Goal: Communication & Community: Answer question/provide support

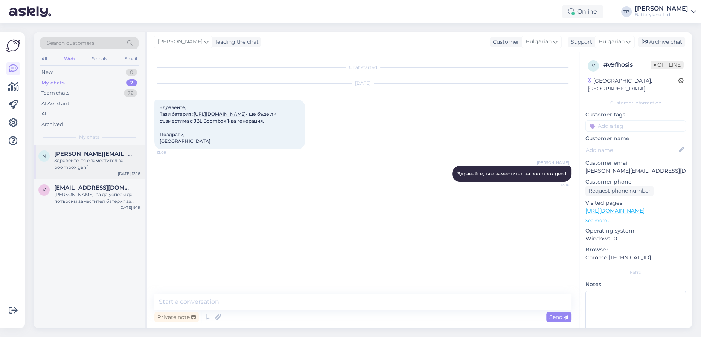
drag, startPoint x: 85, startPoint y: 158, endPoint x: 82, endPoint y: 172, distance: 14.2
click at [85, 158] on div "[PERSON_NAME][EMAIL_ADDRESS][DOMAIN_NAME] [PERSON_NAME], тя е заместител за boo…" at bounding box center [97, 160] width 86 height 20
click at [85, 184] on span "[EMAIL_ADDRESS][DOMAIN_NAME]" at bounding box center [93, 187] width 78 height 7
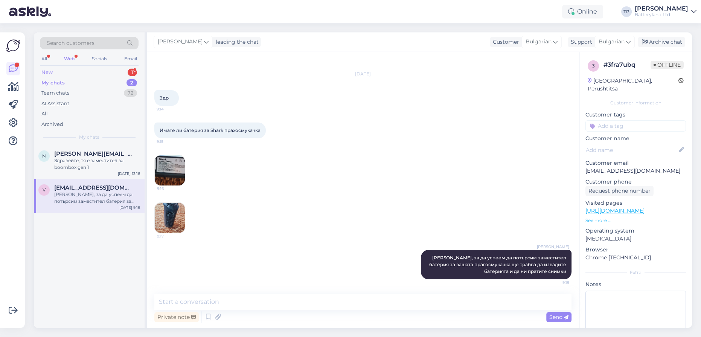
click at [120, 72] on div "New 1" at bounding box center [89, 72] width 99 height 11
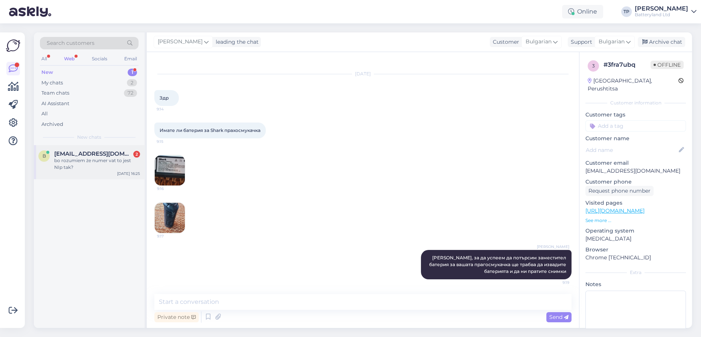
click at [86, 153] on span "[EMAIL_ADDRESS][DOMAIN_NAME]" at bounding box center [93, 153] width 78 height 7
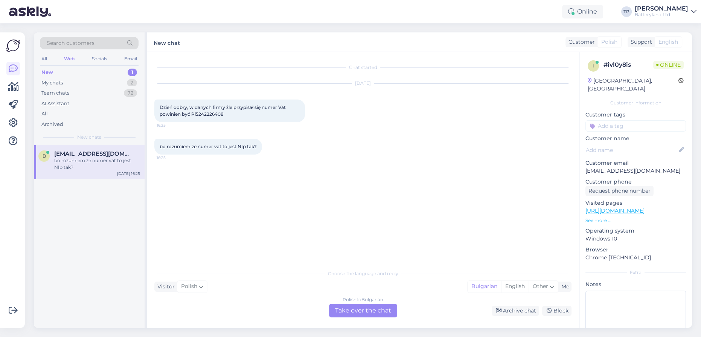
click at [351, 311] on div "Polish to Bulgarian Take over the chat" at bounding box center [363, 310] width 68 height 14
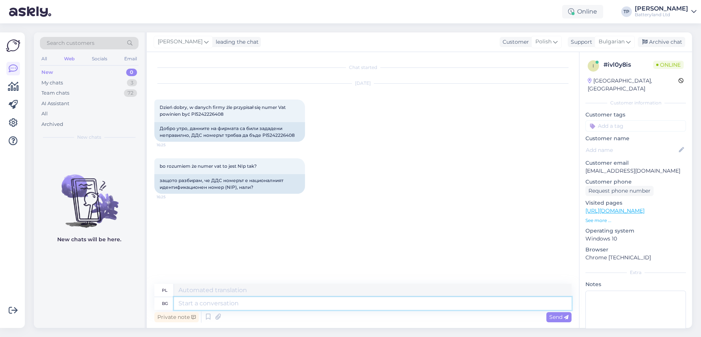
click at [223, 302] on textarea at bounding box center [373, 303] width 398 height 13
drag, startPoint x: 654, startPoint y: 162, endPoint x: 585, endPoint y: 165, distance: 69.7
click at [585, 165] on div "i # ivl0y8is Online [GEOGRAPHIC_DATA], [GEOGRAPHIC_DATA] Customer information C…" at bounding box center [635, 210] width 113 height 317
copy p "[EMAIL_ADDRESS][DOMAIN_NAME]"
click at [222, 305] on textarea at bounding box center [373, 303] width 398 height 13
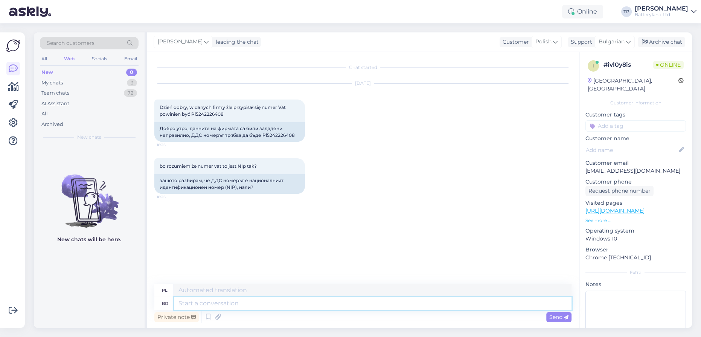
type textarea "З"
type textarea "H"
type textarea "Здравейте,може л"
type textarea "Cześć, może"
type textarea "Здравейте,може ли н"
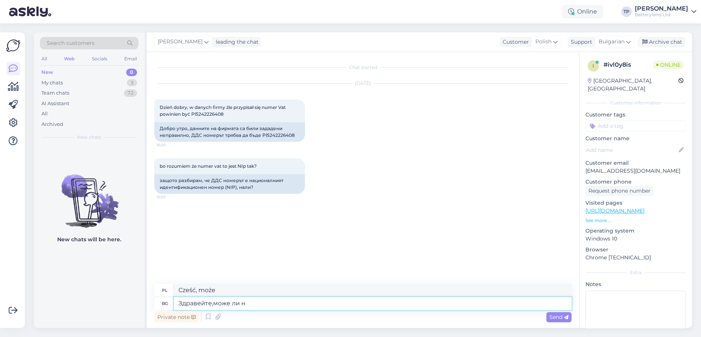
type textarea "Cześć, czy mogę?"
type textarea "Здравейте,може ли номера на"
type textarea "Dzień dobry, czy mogę prosić o numer?"
type textarea "Здравейте,може ли номера на вашата"
type textarea "Dzień dobry, czy mogę prosić o numer telefonu?"
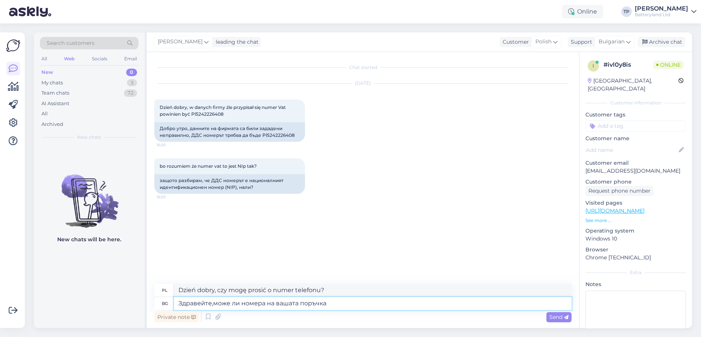
type textarea "Здравейте,може ли номера на вашата поръчка м"
type textarea "Dzień dobry, czy mogę otrzymać numer zamówienia?"
type textarea "Здравейте,може ли номера на вашата поръчка моля?"
type textarea "Dzień dobry, czy mogę prosić o numer zamówienia?"
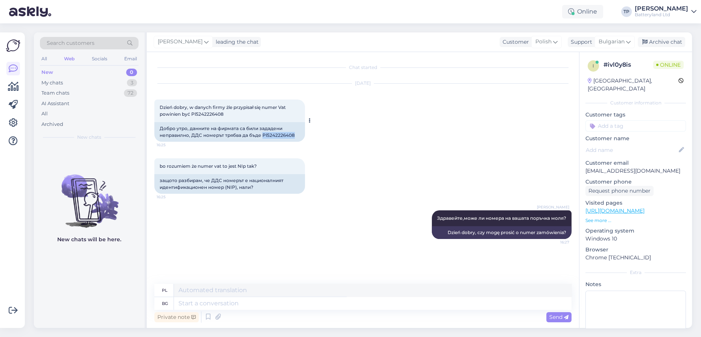
drag, startPoint x: 262, startPoint y: 134, endPoint x: 295, endPoint y: 133, distance: 32.8
click at [295, 133] on div "Добро утро, данните на фирмата са били зададени неправилно, ДДС номерът трябва …" at bounding box center [229, 132] width 151 height 20
copy div "Pl5242226408"
click at [185, 302] on textarea at bounding box center [373, 303] width 398 height 13
type textarea "Ще"
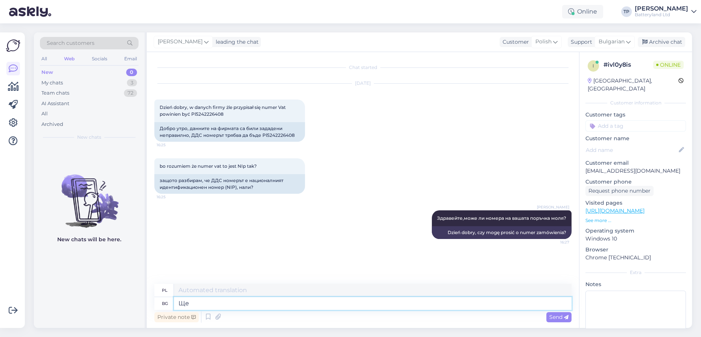
type textarea "Cii"
type textarea "Ще"
type textarea "Będę"
type textarea "Ще го"
type textarea "Będę."
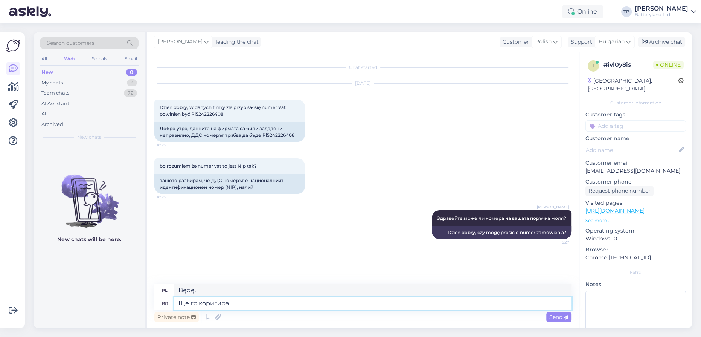
type textarea "Ще го коригирам"
type textarea "Poprawię to."
type textarea "Ще го коригираме"
type textarea "Poprawimy to."
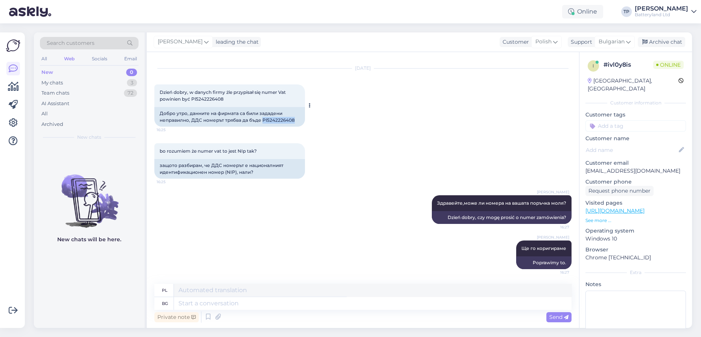
drag, startPoint x: 262, startPoint y: 119, endPoint x: 294, endPoint y: 119, distance: 32.0
click at [294, 119] on div "Добро утро, данните на фирмата са били зададени неправилно, ДДС номерът трябва …" at bounding box center [229, 117] width 151 height 20
copy div "Pl5242226408"
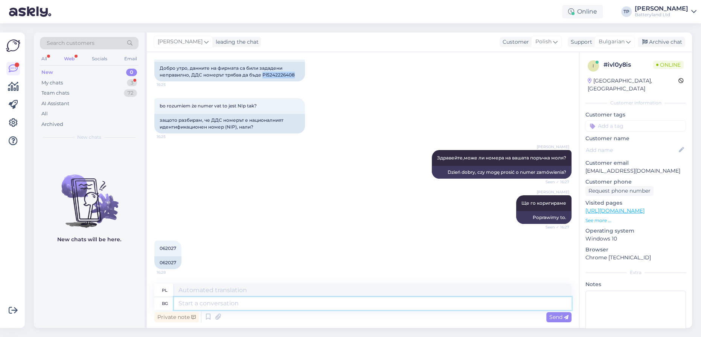
click at [209, 305] on textarea at bounding box center [373, 303] width 398 height 13
type textarea "Гото"
type textarea "Idź do"
type textarea "Готово"
type textarea "Zrobione"
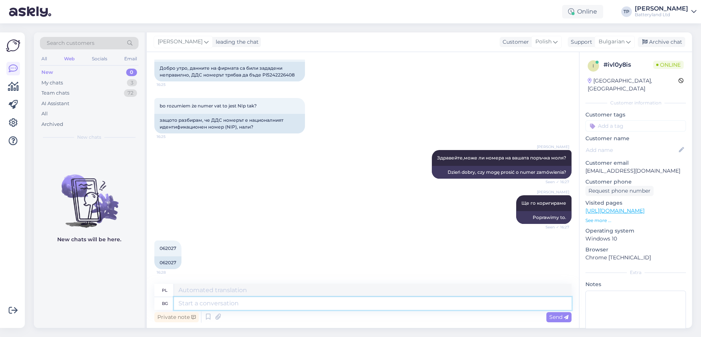
scroll to position [105, 0]
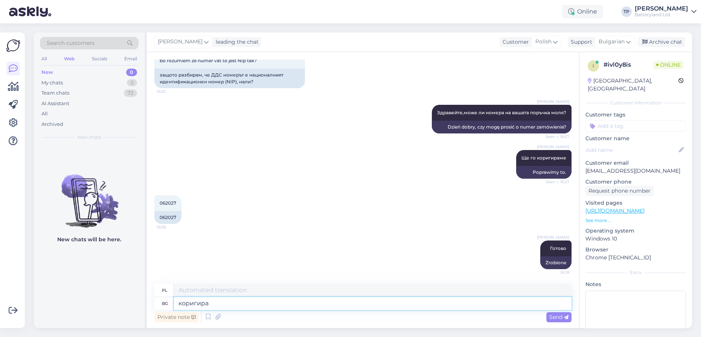
type textarea "коригирах"
type textarea "korektor"
type textarea "коригирахме"
type textarea "poprawiliśmy"
type textarea "коригирахме ДДС н"
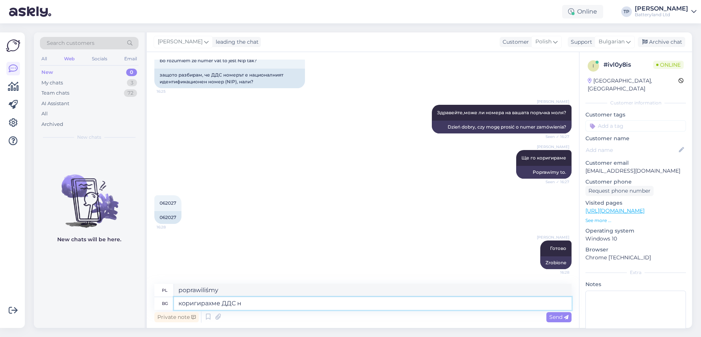
type textarea "skorygowaliśmy VAT"
type textarea "коригирахме ДДС номеращ"
type textarea "poprawiliśmy numer VAT"
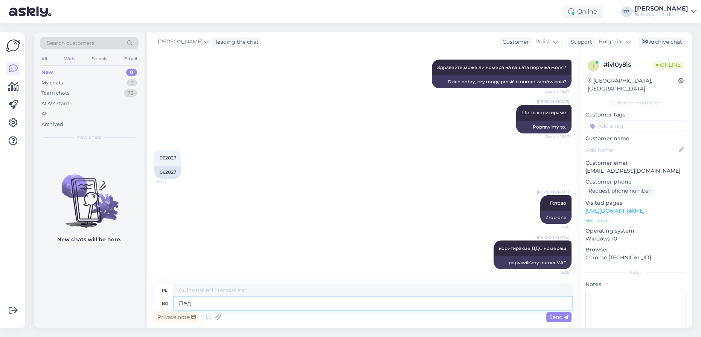
type textarea "Ле"
type textarea "Le"
type textarea "[PERSON_NAME]"
type textarea "ХУбав д"
type textarea "ŁADNY"
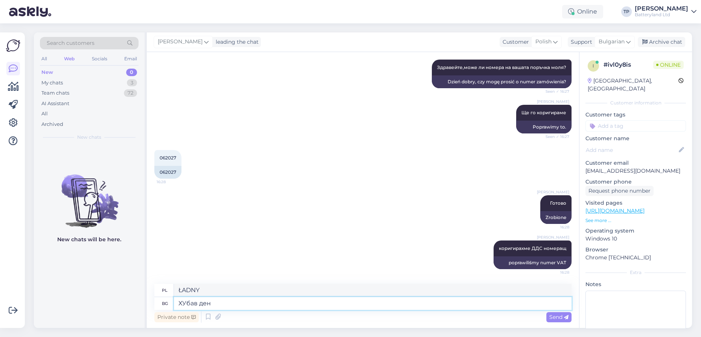
type textarea "ХУбав ден!"
type textarea "Miłego dnia!"
click at [183, 302] on textarea "ХУбав ден!" at bounding box center [373, 303] width 398 height 13
type textarea "Хубав ден!"
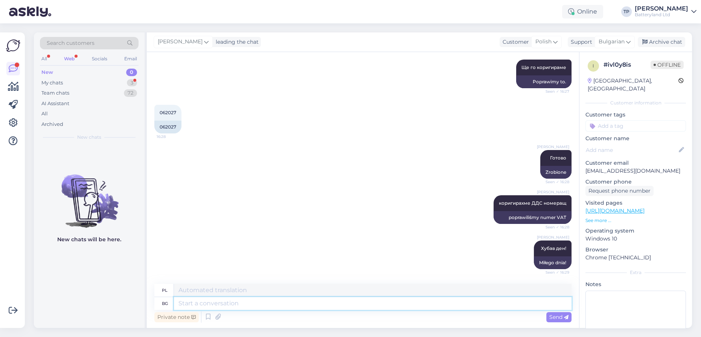
scroll to position [241, 0]
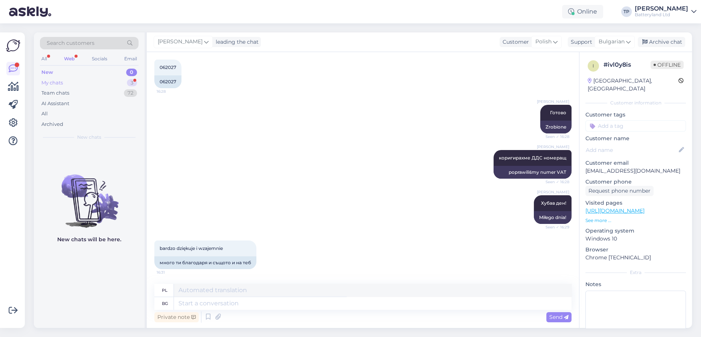
click at [80, 81] on div "My chats 3" at bounding box center [89, 83] width 99 height 11
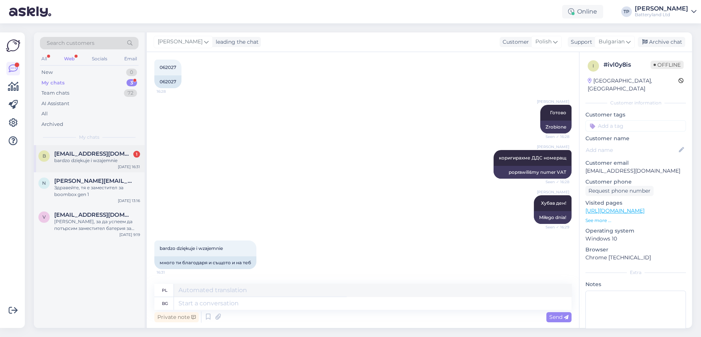
click at [99, 154] on span "[EMAIL_ADDRESS][DOMAIN_NAME]" at bounding box center [93, 153] width 78 height 7
click at [238, 303] on textarea at bounding box center [373, 303] width 398 height 13
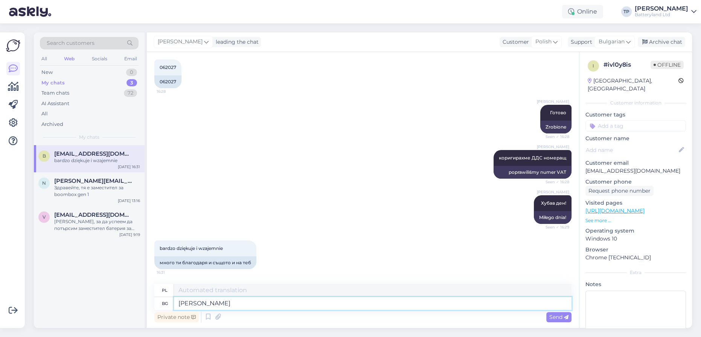
type textarea "[PERSON_NAME]"
type textarea "I"
type textarea "И аз"
type textarea "Ja też"
type textarea "И аз бл"
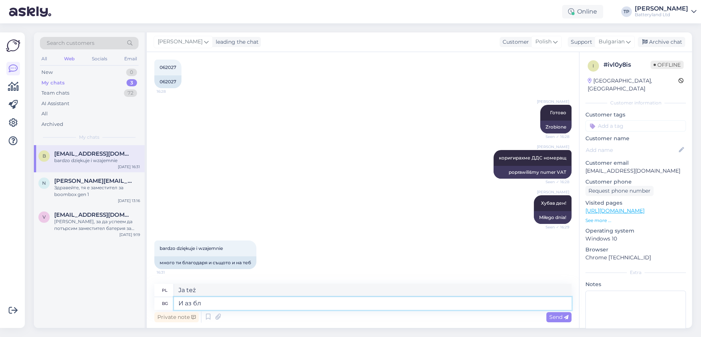
type textarea "Ja też, bl"
type textarea "И аз благ"
type textarea "Ja też blah"
type textarea "И аз благодаря!щ"
type textarea "Również dziękuję!"
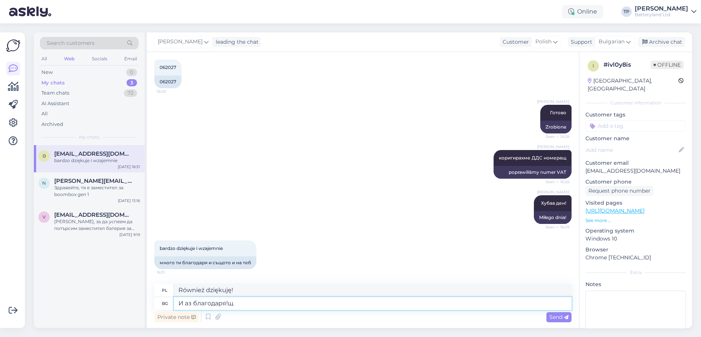
type textarea "И аз благодаря!"
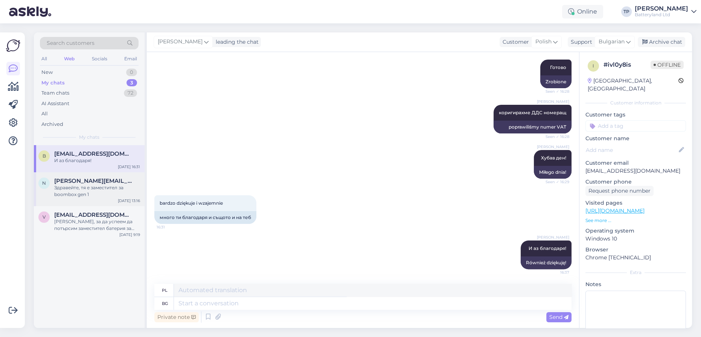
click at [67, 180] on span "[PERSON_NAME][EMAIL_ADDRESS][DOMAIN_NAME]" at bounding box center [93, 180] width 78 height 7
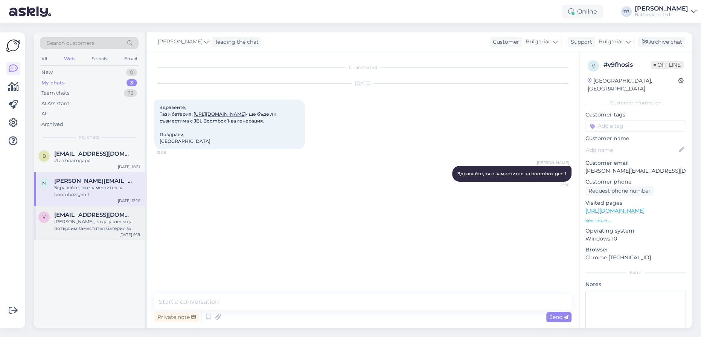
click at [84, 211] on span "[EMAIL_ADDRESS][DOMAIN_NAME]" at bounding box center [93, 214] width 78 height 7
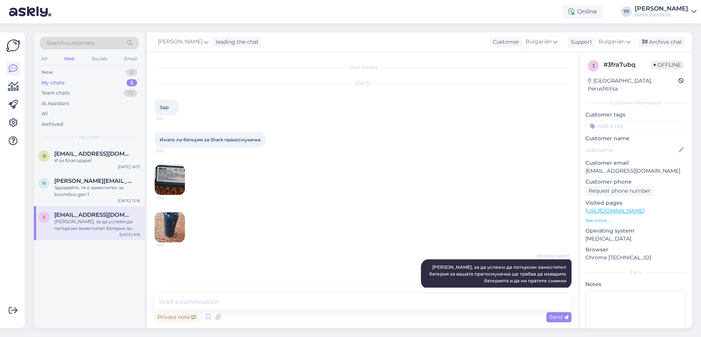
scroll to position [9, 0]
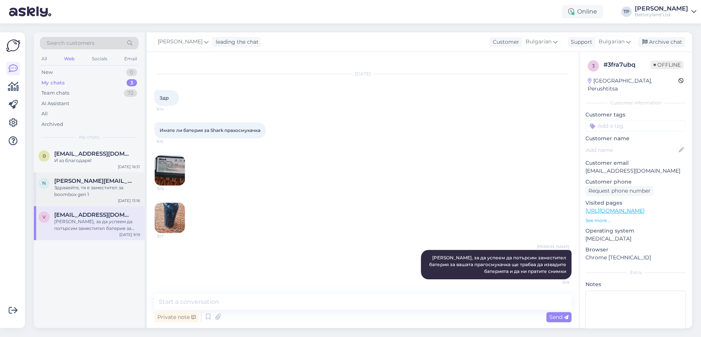
click at [75, 180] on span "[PERSON_NAME][EMAIL_ADDRESS][DOMAIN_NAME]" at bounding box center [93, 180] width 78 height 7
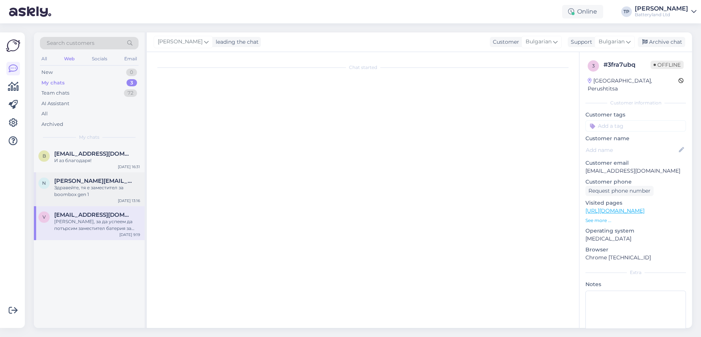
scroll to position [0, 0]
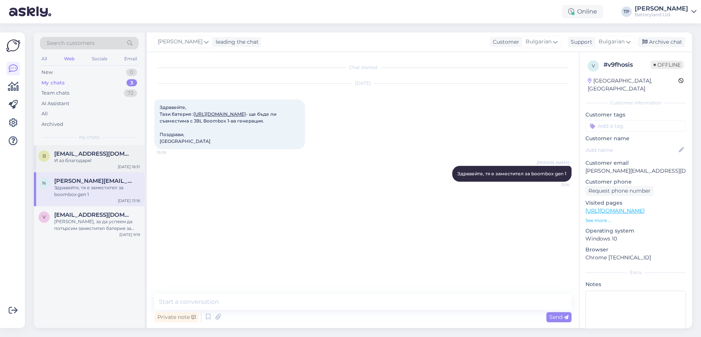
click at [107, 159] on div "[EMAIL_ADDRESS][DOMAIN_NAME] И аз благодаря!" at bounding box center [97, 157] width 86 height 14
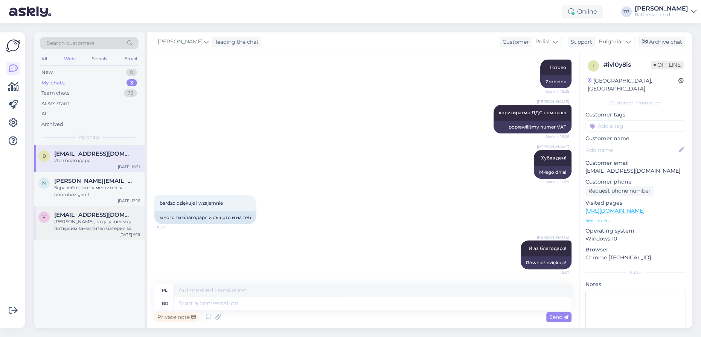
click at [88, 211] on span "[EMAIL_ADDRESS][DOMAIN_NAME]" at bounding box center [93, 214] width 78 height 7
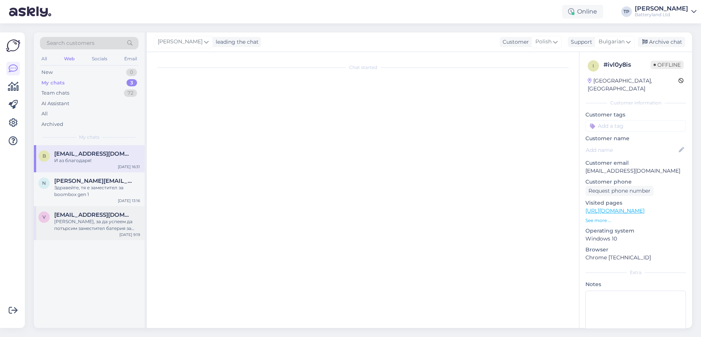
scroll to position [9, 0]
